Goal: Find specific page/section: Find specific page/section

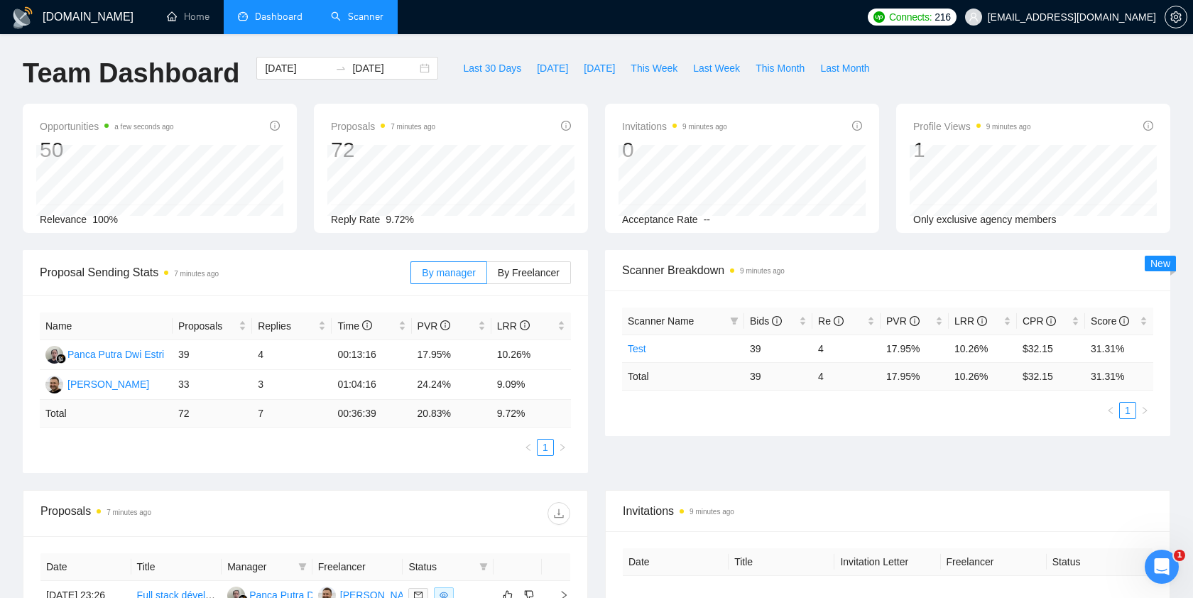
click at [369, 23] on link "Scanner" at bounding box center [357, 17] width 53 height 12
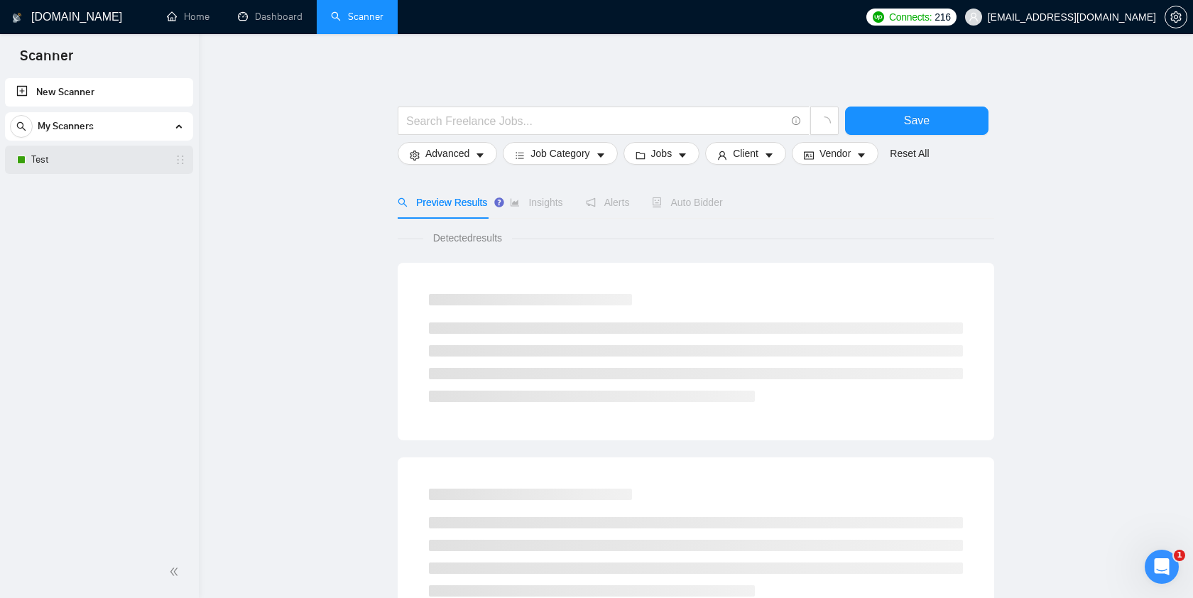
click at [116, 153] on link "Test" at bounding box center [98, 160] width 135 height 28
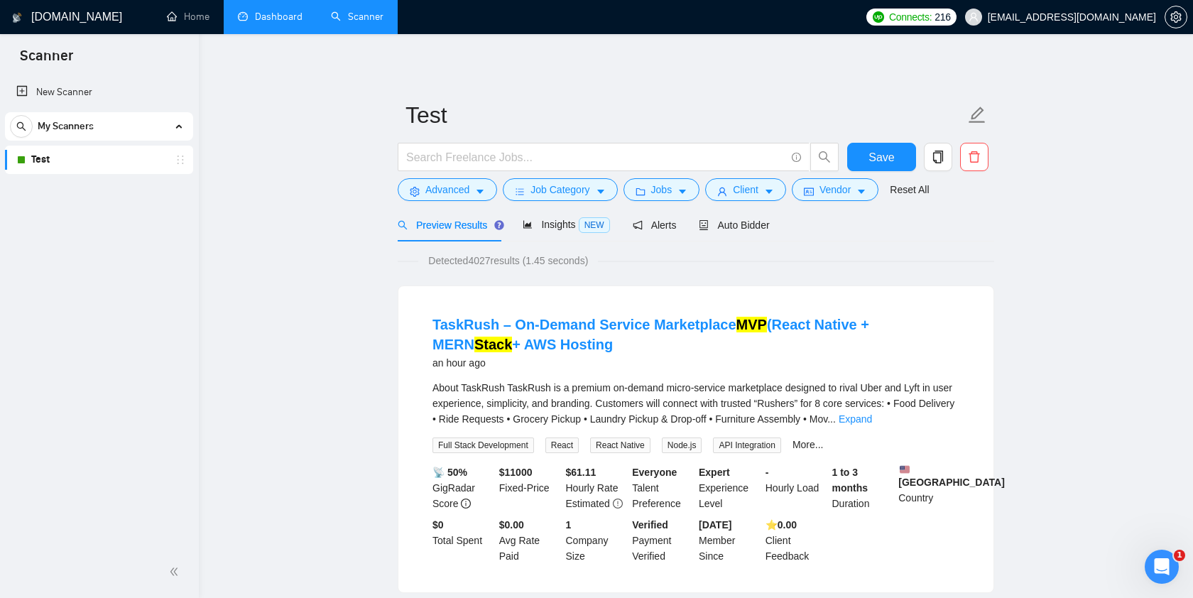
click at [270, 18] on link "Dashboard" at bounding box center [270, 17] width 65 height 12
